Goal: Task Accomplishment & Management: Manage account settings

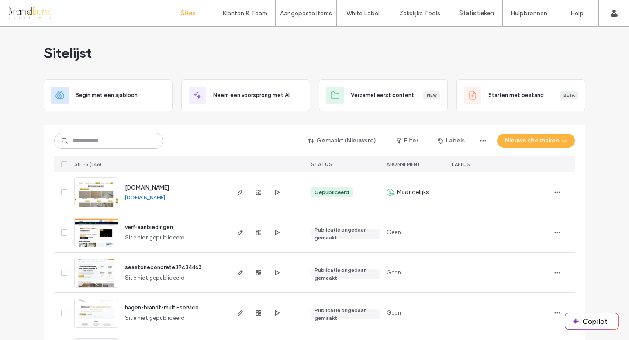
click at [137, 185] on span "[DOMAIN_NAME]" at bounding box center [147, 187] width 44 height 7
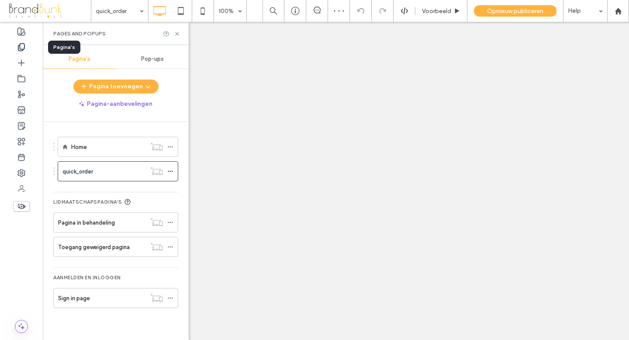
click at [177, 34] on div at bounding box center [314, 170] width 629 height 340
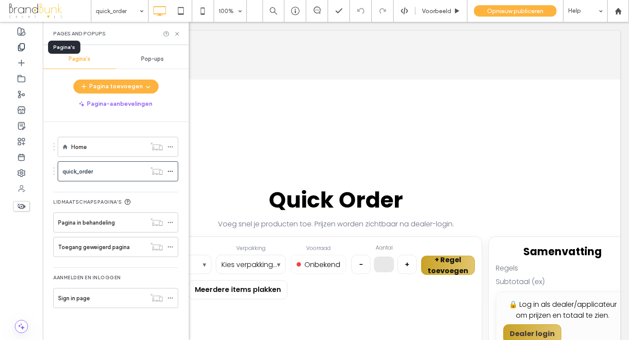
click at [177, 33] on div at bounding box center [314, 170] width 629 height 340
click at [177, 34] on div at bounding box center [314, 170] width 629 height 340
click at [233, 55] on div at bounding box center [314, 170] width 629 height 340
click at [177, 34] on div at bounding box center [314, 170] width 629 height 340
click at [232, 47] on div at bounding box center [314, 170] width 629 height 340
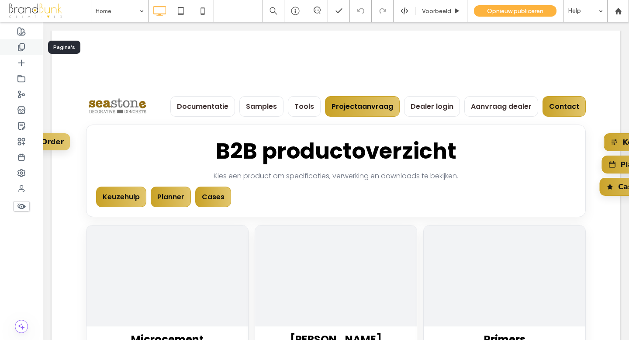
click at [20, 47] on use at bounding box center [21, 47] width 6 height 7
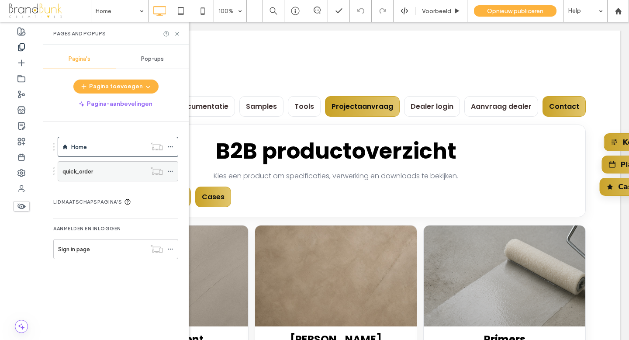
click at [97, 171] on div "quick_order" at bounding box center [103, 171] width 83 height 9
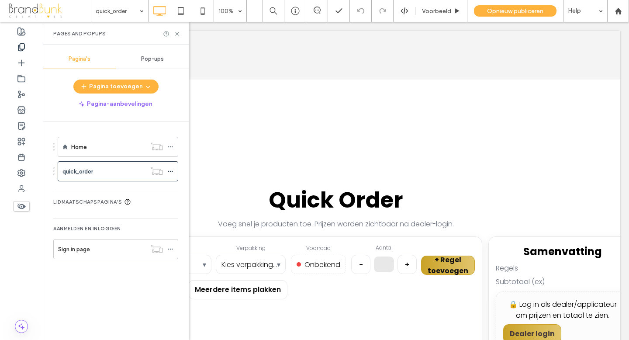
click at [177, 33] on div at bounding box center [314, 170] width 629 height 340
click at [211, 53] on div at bounding box center [314, 170] width 629 height 340
click at [177, 34] on div at bounding box center [314, 170] width 629 height 340
click at [248, 68] on div at bounding box center [314, 170] width 629 height 340
click at [177, 34] on div at bounding box center [314, 170] width 629 height 340
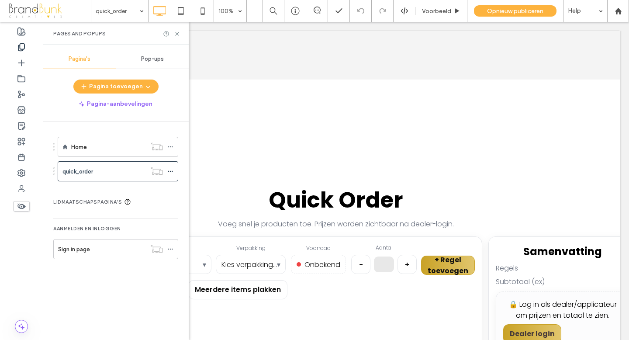
click at [244, 61] on div at bounding box center [314, 170] width 629 height 340
